Goal: Task Accomplishment & Management: Complete application form

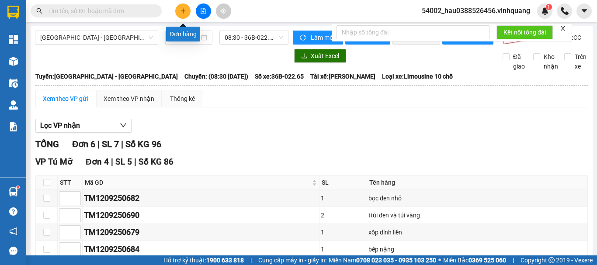
click at [181, 13] on icon "plus" at bounding box center [183, 11] width 6 height 6
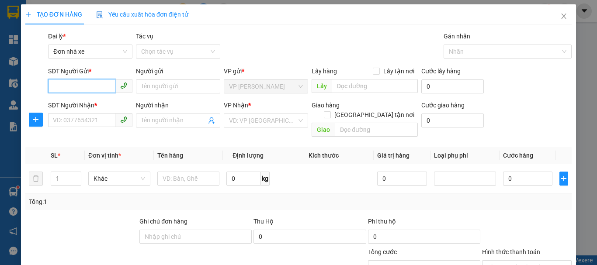
click at [83, 87] on input "SĐT Người Gửi *" at bounding box center [81, 86] width 67 height 14
click at [74, 90] on input "039331290" at bounding box center [81, 86] width 67 height 14
type input "0393314290"
click at [82, 108] on div "0393314290 - ngân" at bounding box center [89, 104] width 73 height 10
type input "ngân"
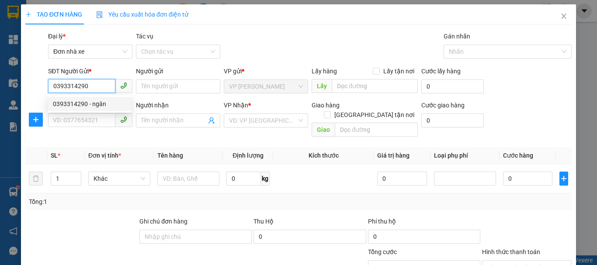
type input "0947585138"
type input "thiên đức"
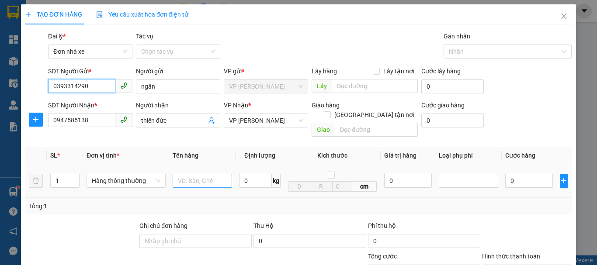
type input "0393314290"
drag, startPoint x: 205, startPoint y: 173, endPoint x: 205, endPoint y: 163, distance: 10.5
click at [205, 174] on input "text" at bounding box center [202, 181] width 59 height 14
type input "hộp catoong trắng"
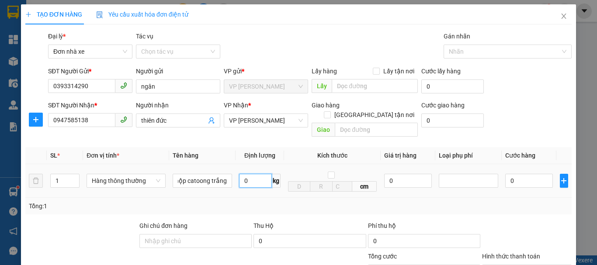
scroll to position [0, 0]
click at [244, 174] on input "0" at bounding box center [255, 181] width 33 height 14
type input "2"
click at [497, 202] on div "Tổng: 1" at bounding box center [298, 207] width 539 height 10
type input "30.000"
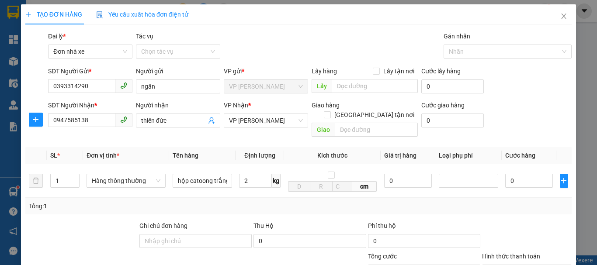
type input "30.000"
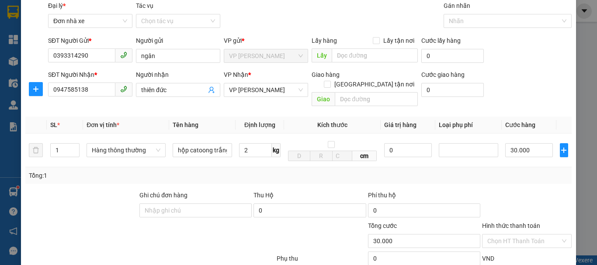
scroll to position [36, 0]
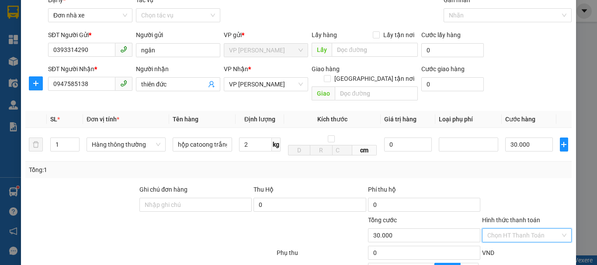
click at [491, 229] on input "Hình thức thanh toán" at bounding box center [523, 235] width 73 height 13
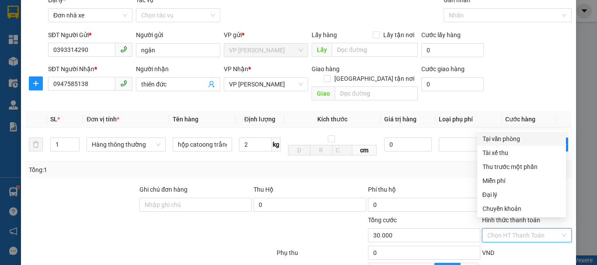
click at [495, 139] on div "Tại văn phòng" at bounding box center [522, 139] width 78 height 10
type input "0"
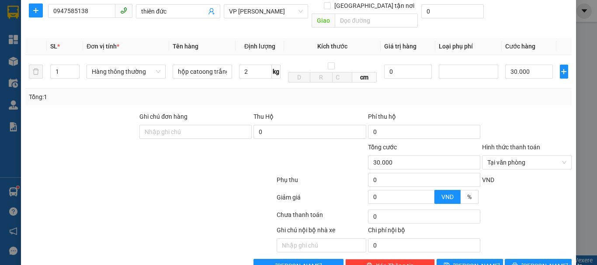
scroll to position [125, 0]
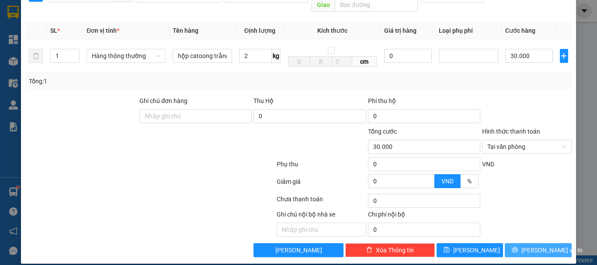
click at [532, 246] on span "[PERSON_NAME] và In" at bounding box center [551, 251] width 61 height 10
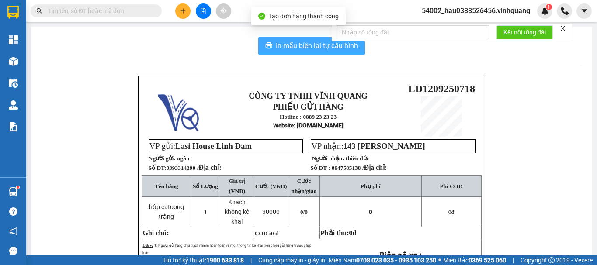
click at [298, 43] on span "In mẫu biên lai tự cấu hình" at bounding box center [317, 45] width 82 height 11
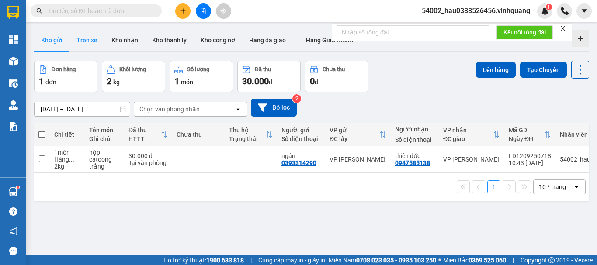
click at [85, 42] on button "Trên xe" at bounding box center [86, 40] width 35 height 21
